Goal: Information Seeking & Learning: Learn about a topic

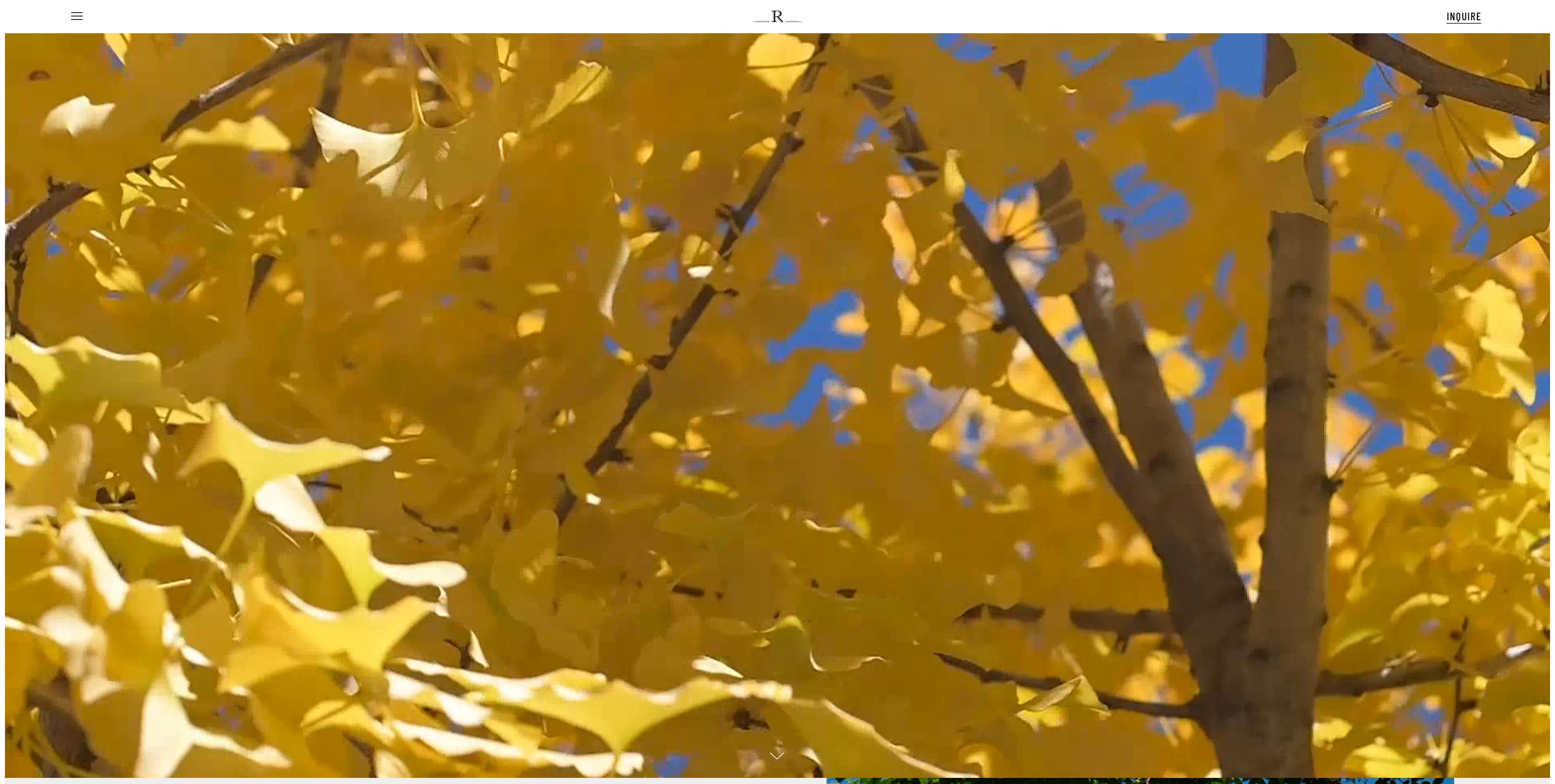
scroll to position [66, 0]
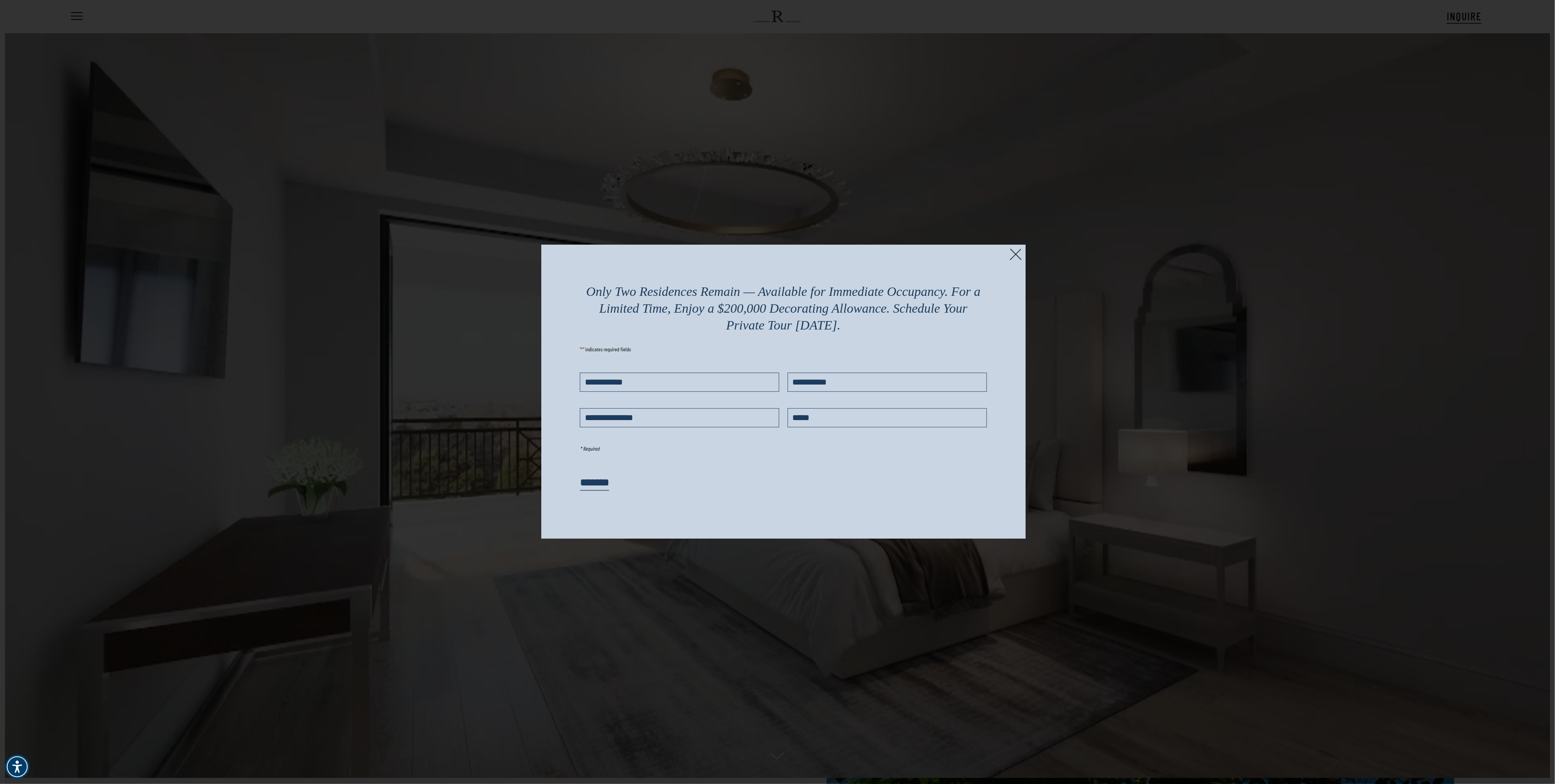
click at [1020, 257] on img at bounding box center [1015, 254] width 12 height 12
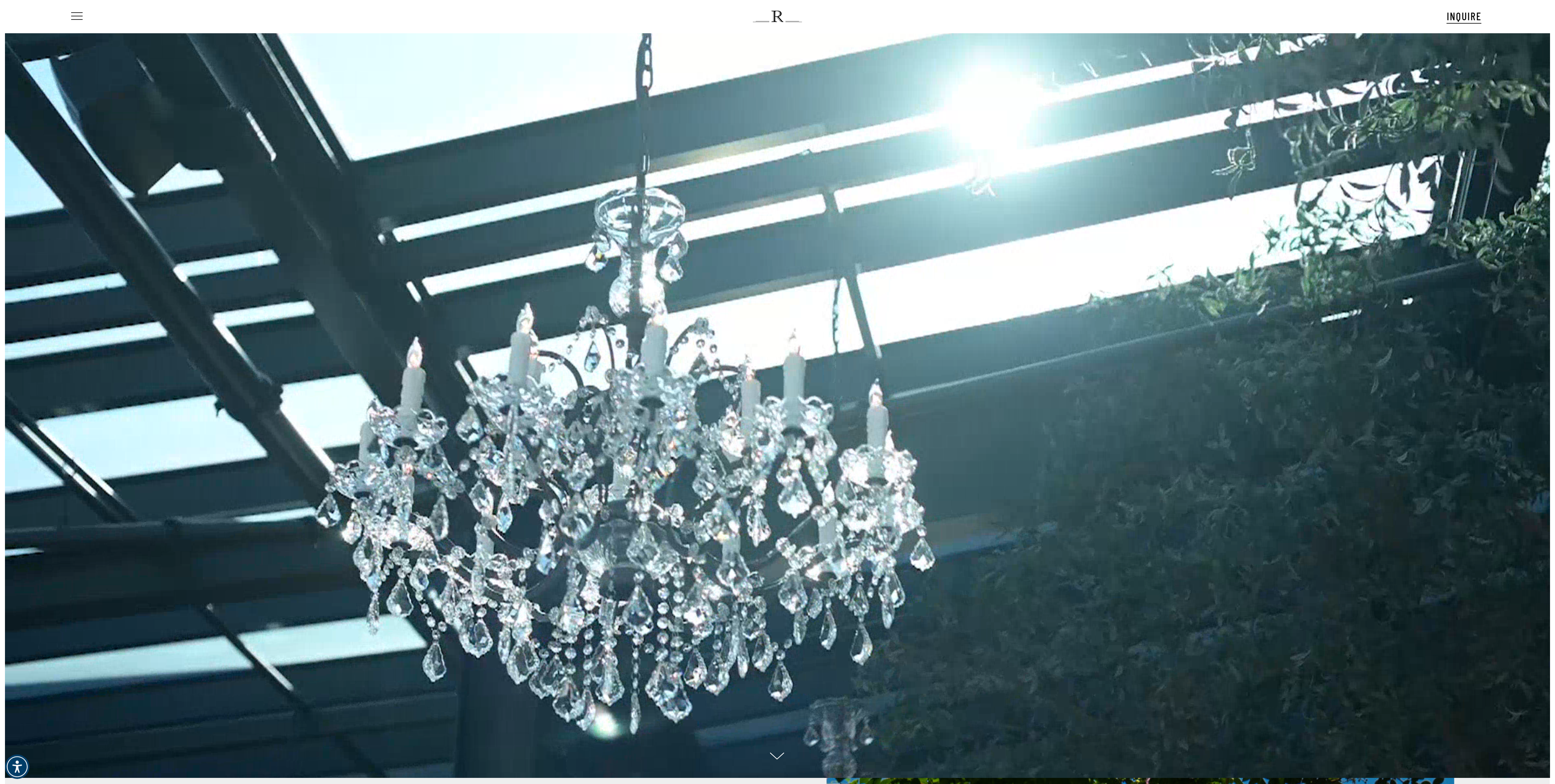
click at [74, 17] on span "Navigation Menu" at bounding box center [77, 16] width 9 height 11
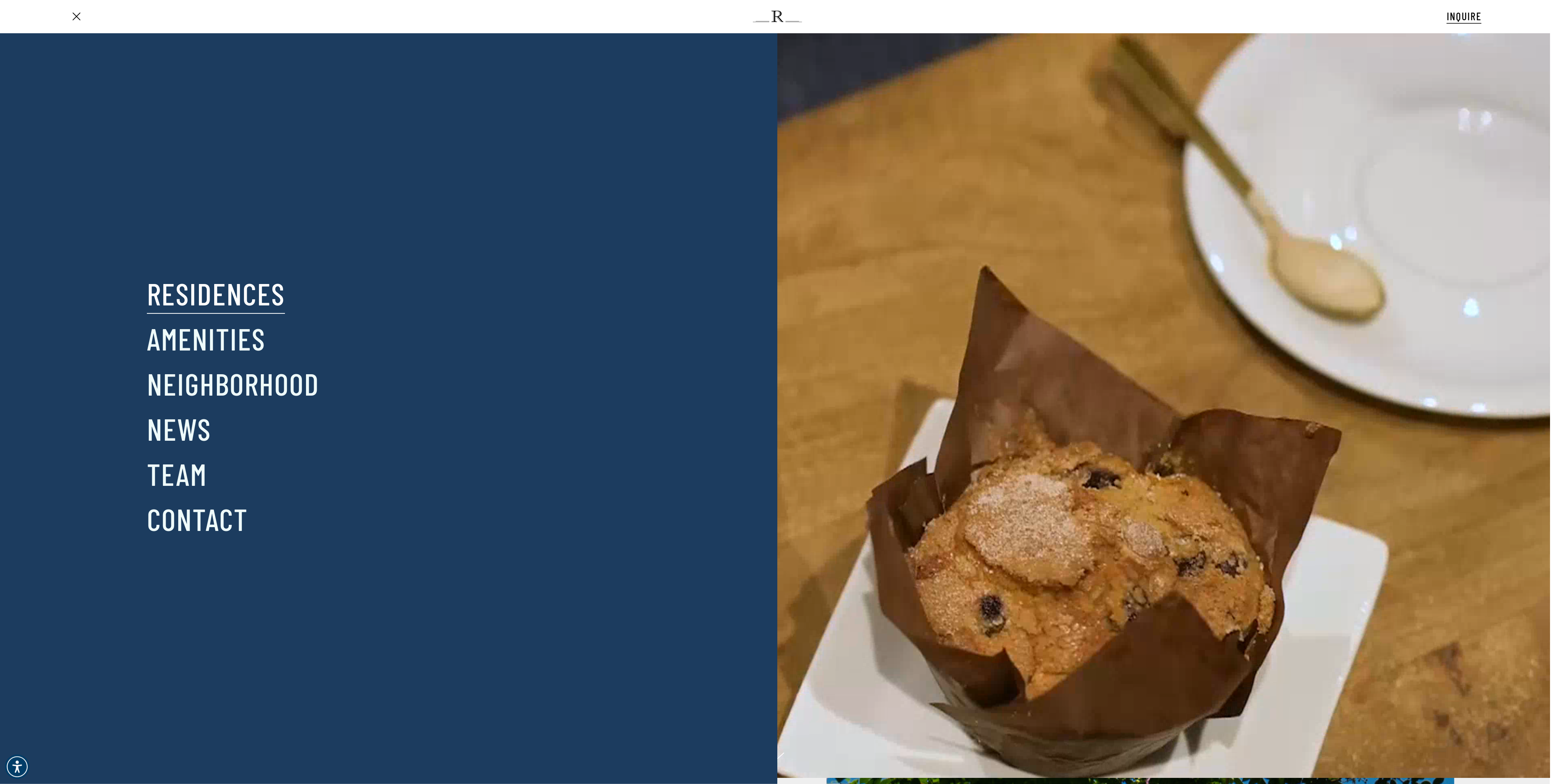
click at [207, 302] on link "Residences" at bounding box center [216, 293] width 138 height 40
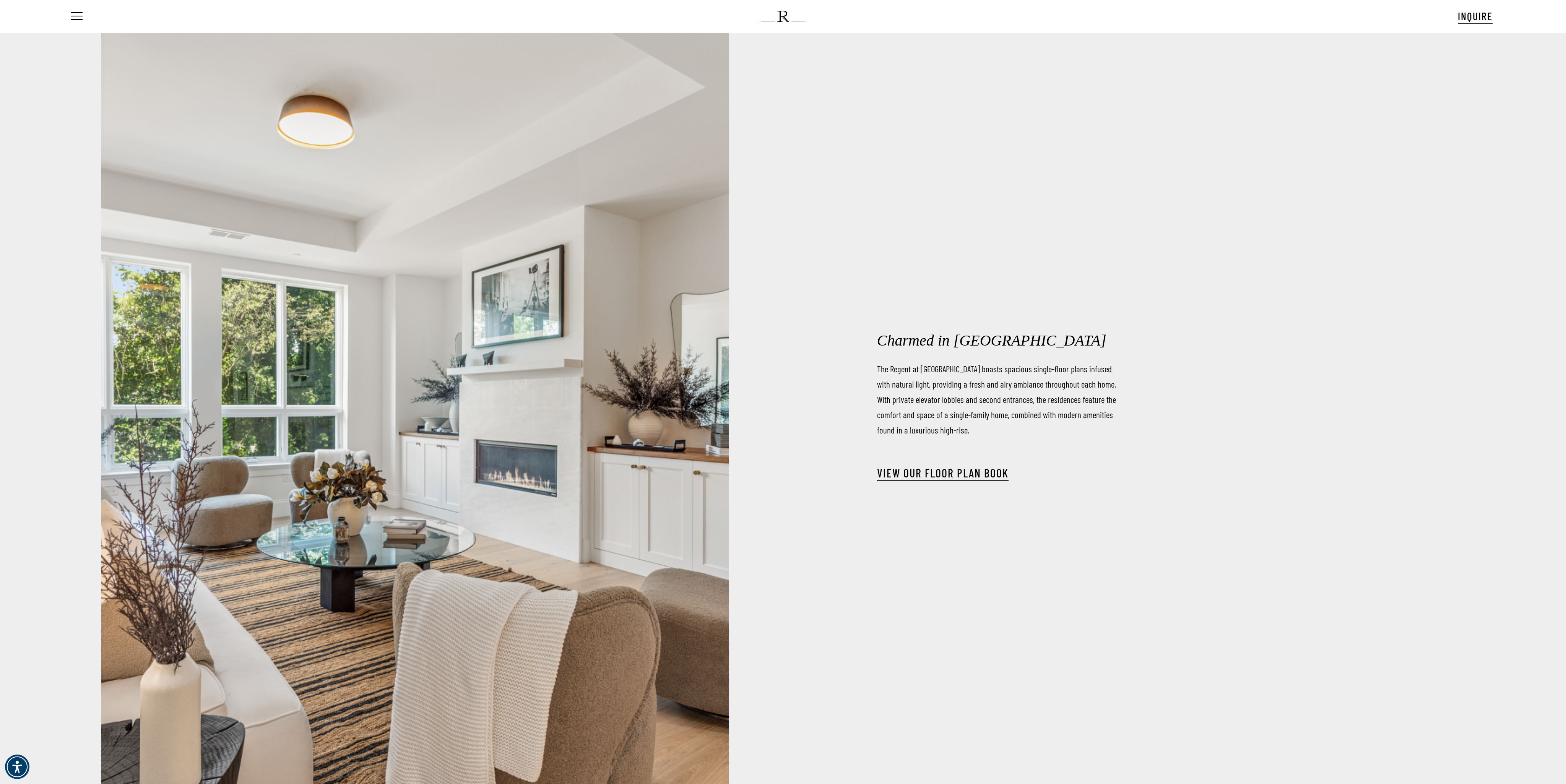
drag, startPoint x: 1007, startPoint y: 333, endPoint x: 1007, endPoint y: 339, distance: 6.0
click at [979, 470] on link "View our Floor Plan Book" at bounding box center [943, 473] width 131 height 14
